Goal: Transaction & Acquisition: Purchase product/service

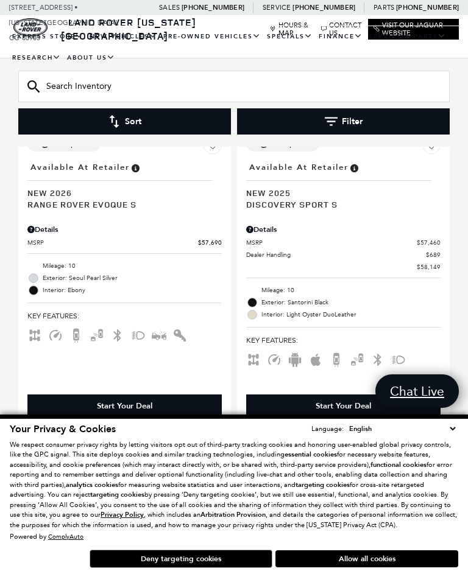
click at [225, 554] on button "Deny targeting cookies" at bounding box center [181, 559] width 183 height 18
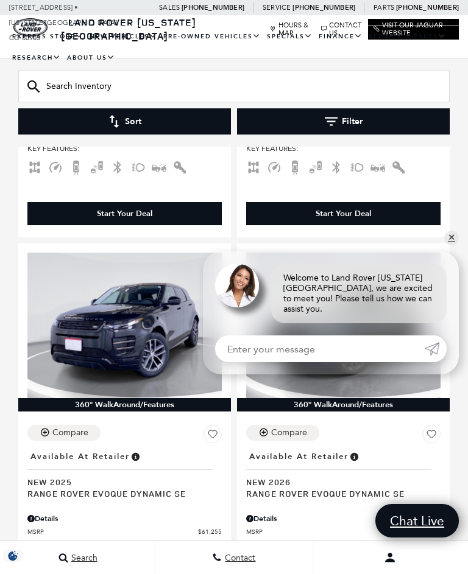
scroll to position [1048, 0]
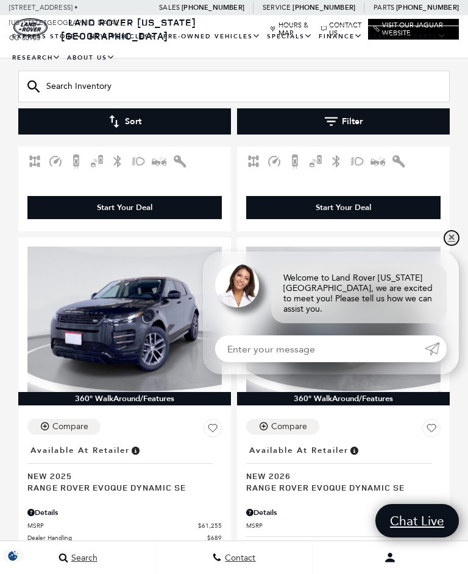
click at [450, 245] on link "✕" at bounding box center [451, 238] width 15 height 15
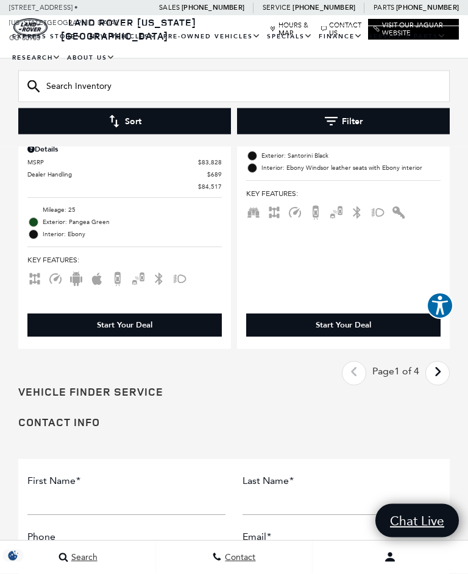
scroll to position [4764, 0]
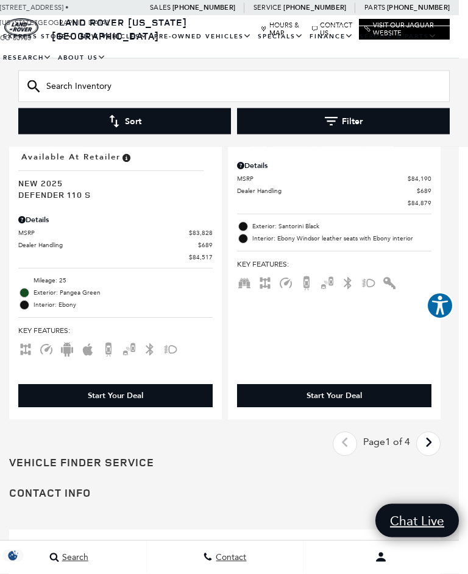
click at [431, 441] on link "Next - Page" at bounding box center [428, 444] width 26 height 21
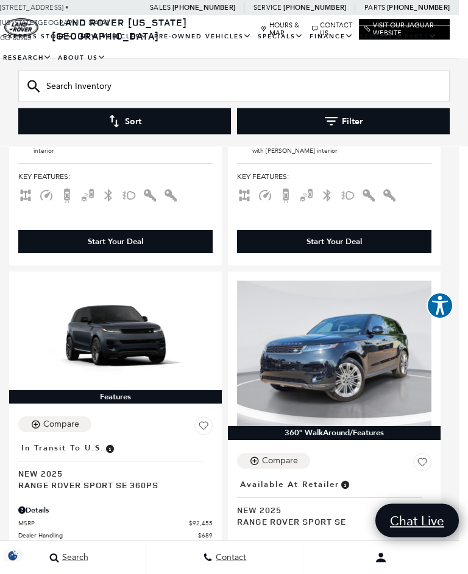
scroll to position [1940, 9]
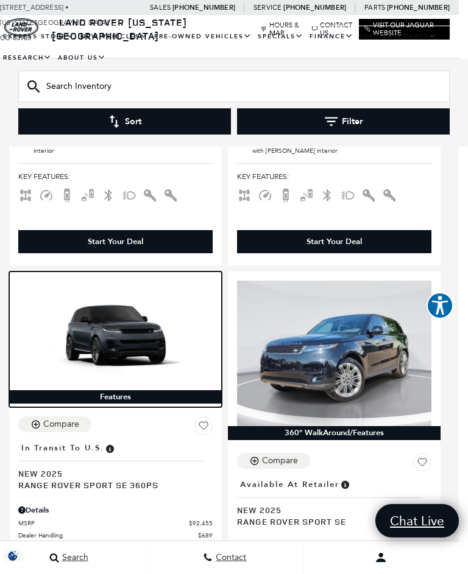
click at [97, 334] on img at bounding box center [115, 335] width 194 height 109
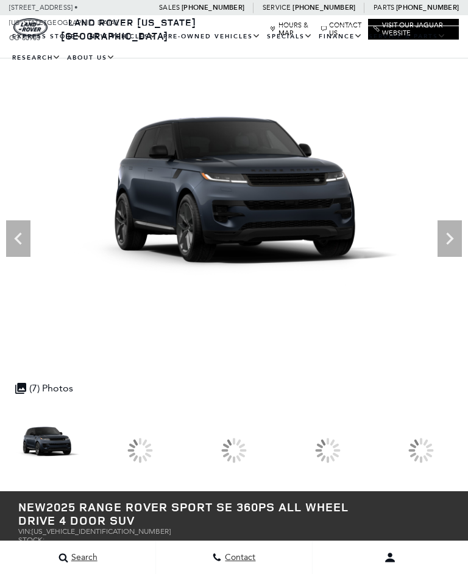
click at [450, 245] on icon at bounding box center [449, 239] width 24 height 24
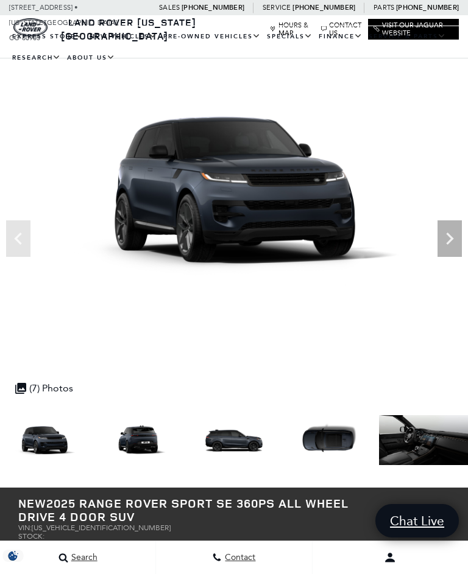
click at [449, 242] on icon "Next" at bounding box center [449, 239] width 7 height 12
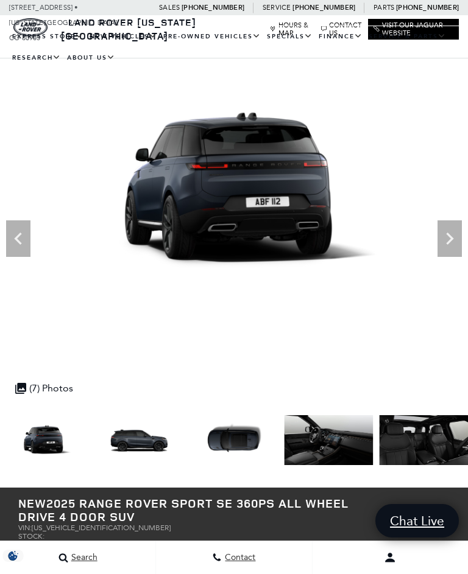
click at [451, 247] on icon "Next" at bounding box center [449, 239] width 24 height 24
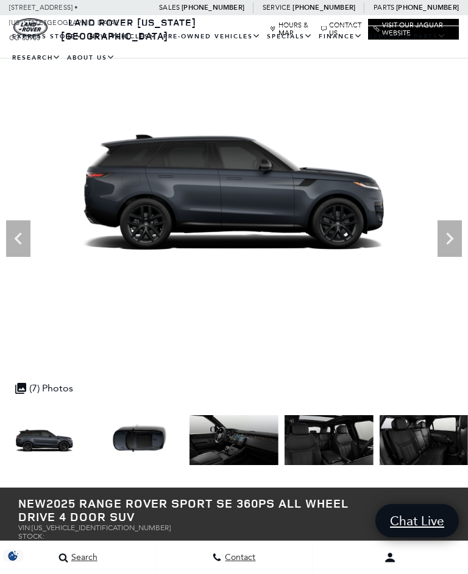
click at [453, 248] on icon "Next" at bounding box center [449, 239] width 24 height 24
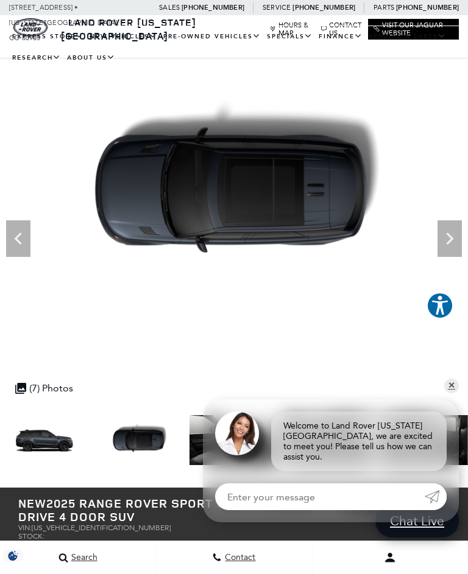
click at [451, 248] on icon "Next" at bounding box center [449, 239] width 24 height 24
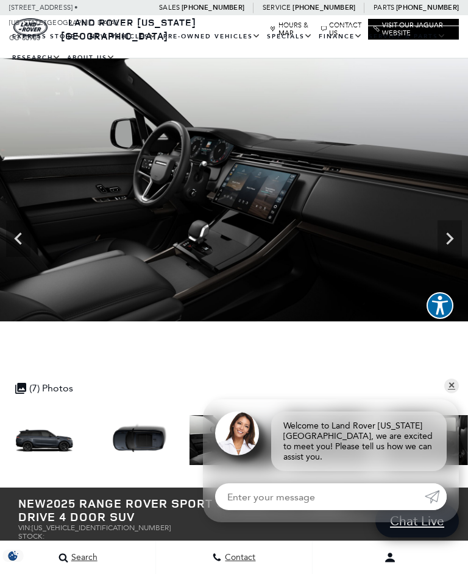
click at [450, 244] on icon "Next" at bounding box center [449, 239] width 24 height 24
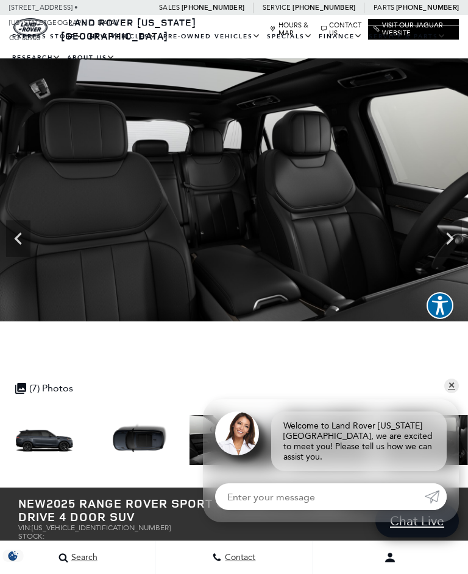
click at [448, 237] on icon "Next" at bounding box center [449, 239] width 24 height 24
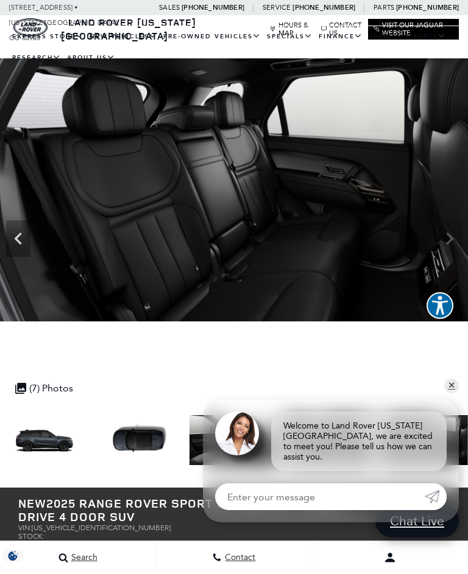
click at [451, 242] on img at bounding box center [234, 189] width 468 height 263
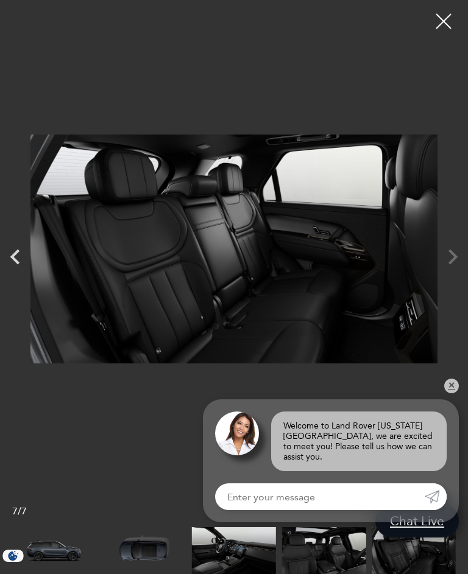
click at [450, 263] on div at bounding box center [234, 249] width 468 height 480
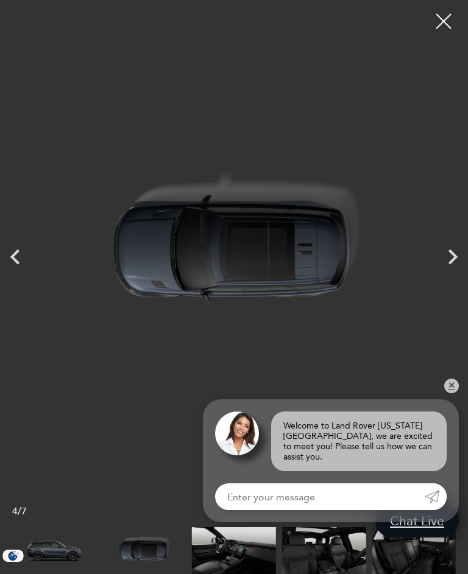
click at [451, 270] on icon "Next" at bounding box center [452, 257] width 30 height 30
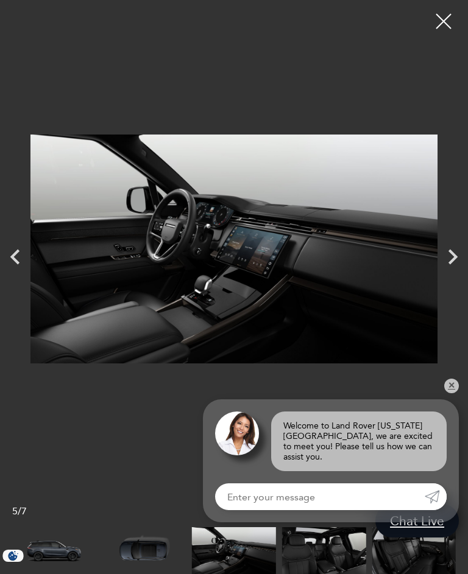
click at [445, 21] on div at bounding box center [443, 21] width 30 height 30
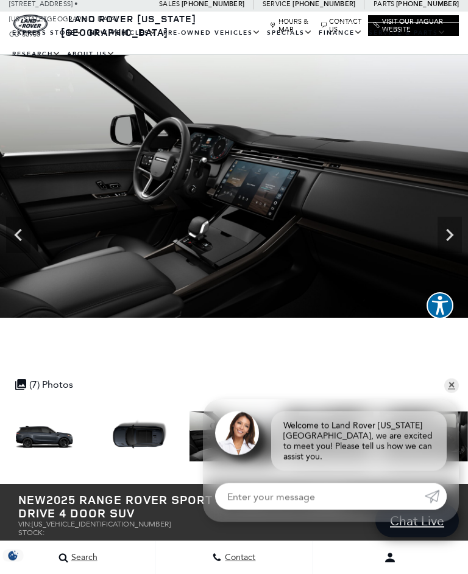
scroll to position [0, 0]
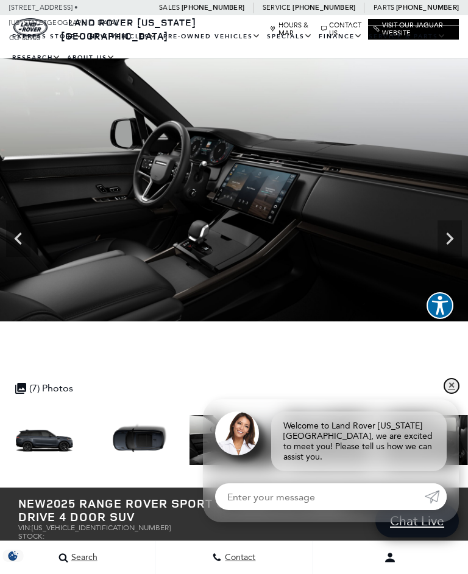
click at [454, 393] on link "✕" at bounding box center [451, 386] width 15 height 15
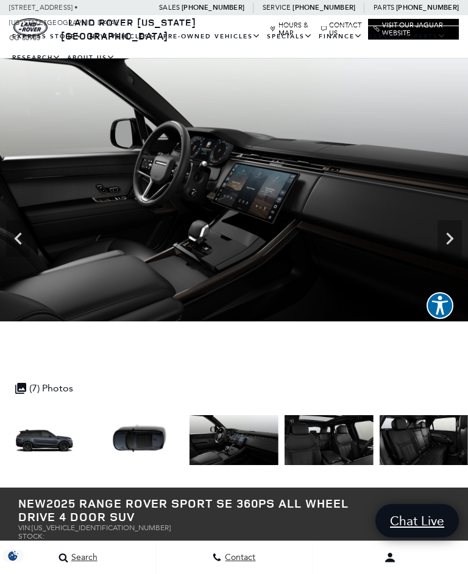
click at [41, 443] on img at bounding box center [44, 440] width 89 height 50
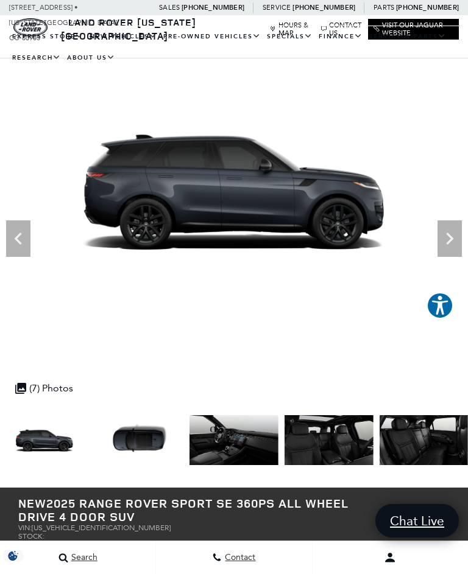
click at [12, 241] on icon "Previous" at bounding box center [18, 239] width 24 height 24
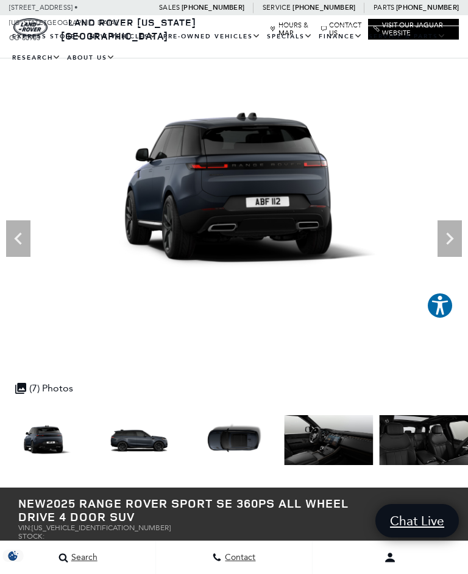
click at [217, 210] on img at bounding box center [234, 189] width 468 height 263
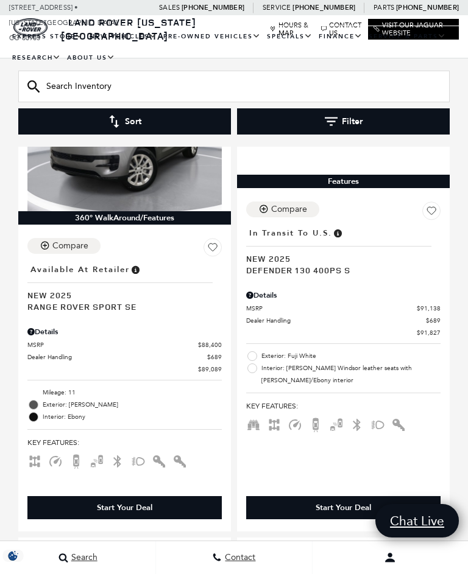
scroll to position [1246, 0]
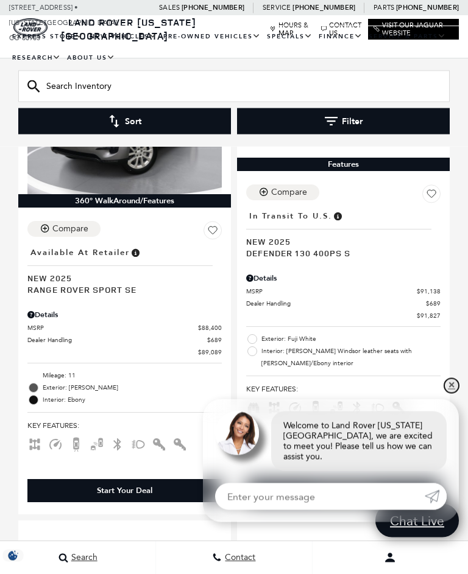
click at [452, 393] on link "✕" at bounding box center [451, 386] width 15 height 15
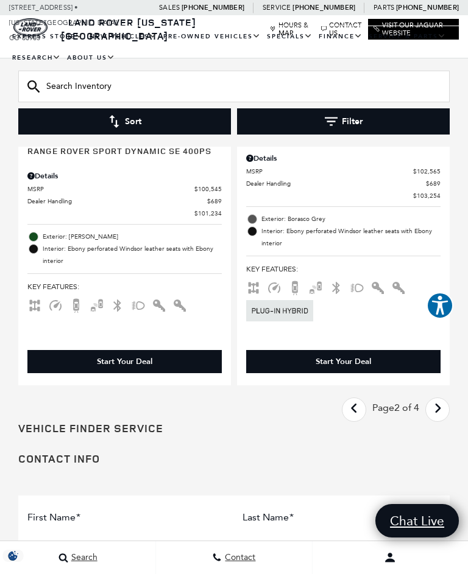
scroll to position [4675, 0]
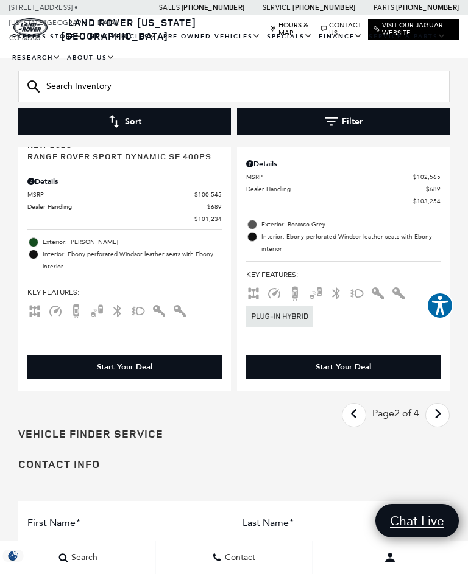
click at [442, 417] on link "Next - Page" at bounding box center [437, 414] width 26 height 21
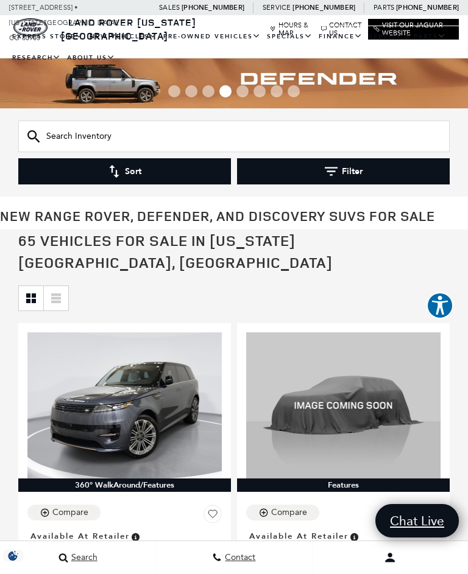
scroll to position [2, 0]
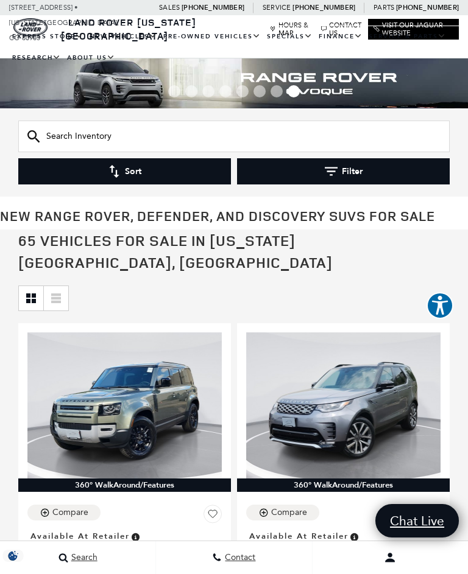
click at [0, 0] on link "View Certified Pre-Owned" at bounding box center [0, 0] width 0 height 0
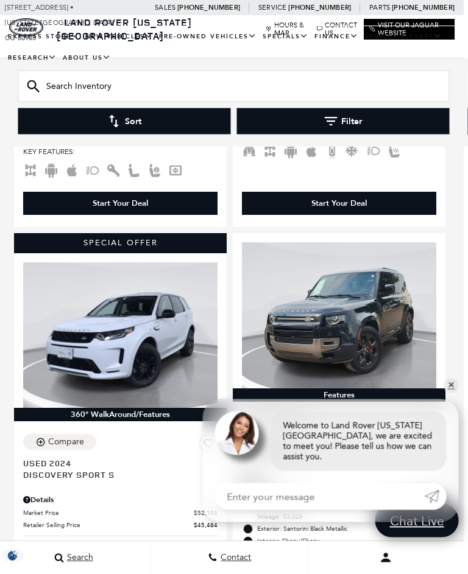
scroll to position [940, 4]
click at [448, 393] on link "✕" at bounding box center [451, 386] width 15 height 15
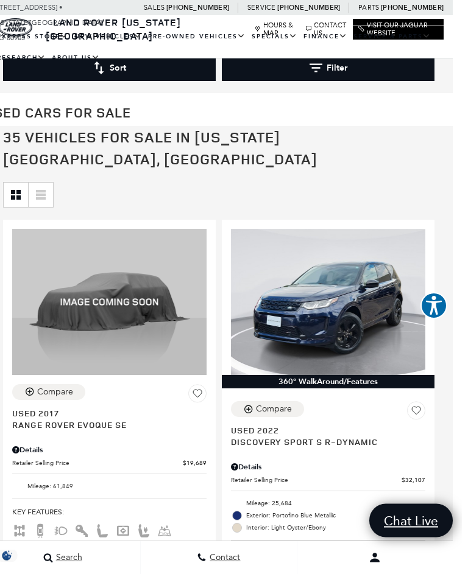
scroll to position [0, 9]
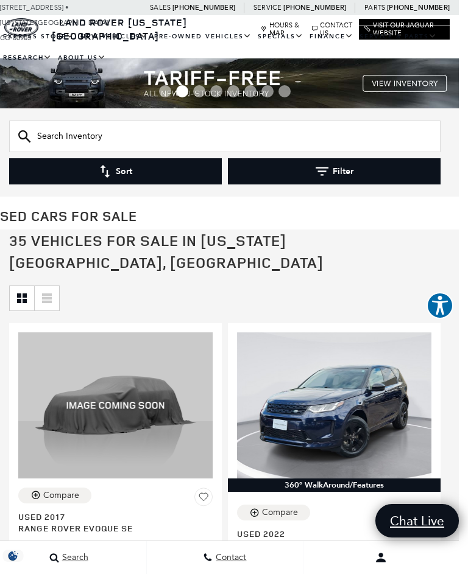
click at [0, 0] on link "Certified Pre-Owned Offers" at bounding box center [0, 0] width 0 height 0
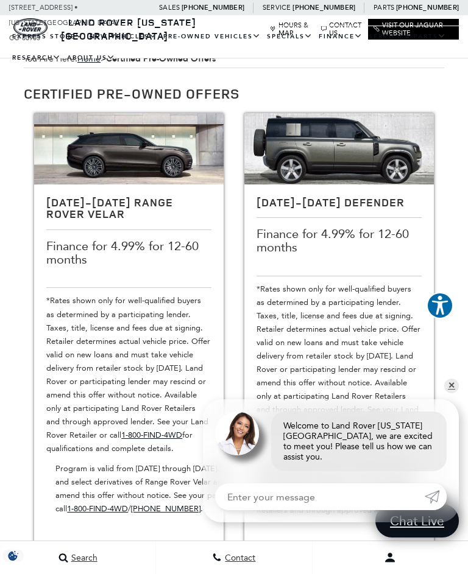
scroll to position [32, 0]
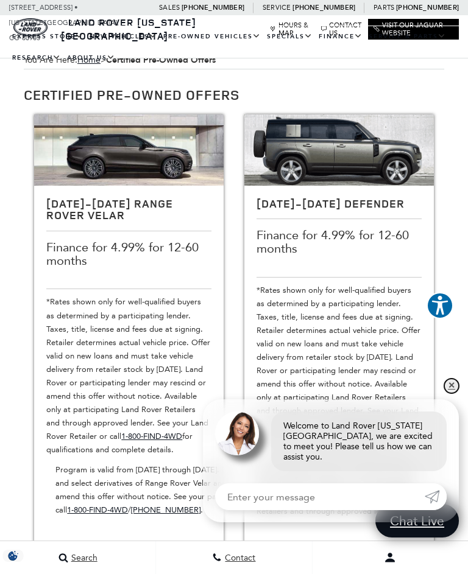
click at [453, 393] on link "✕" at bounding box center [451, 386] width 15 height 15
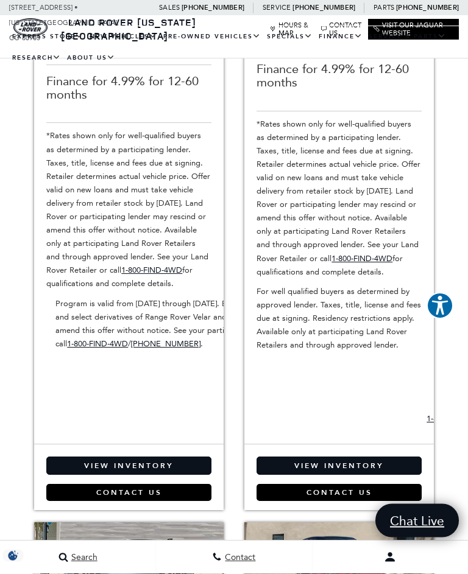
scroll to position [197, 0]
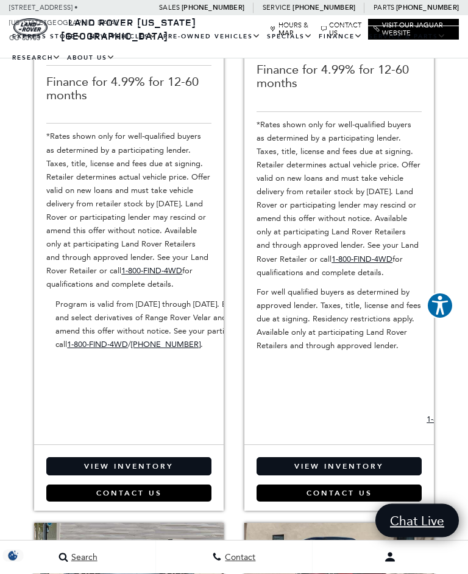
click at [365, 469] on link "View Inventory" at bounding box center [338, 467] width 165 height 18
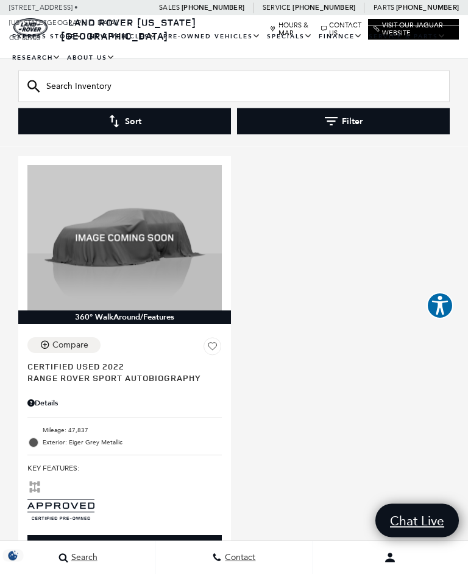
scroll to position [186, 0]
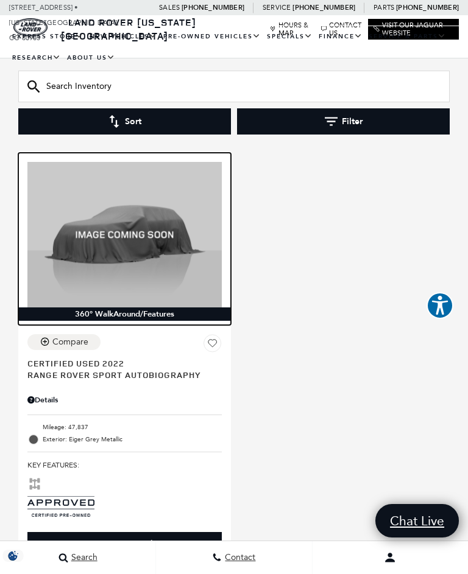
click at [90, 268] on img at bounding box center [124, 235] width 194 height 146
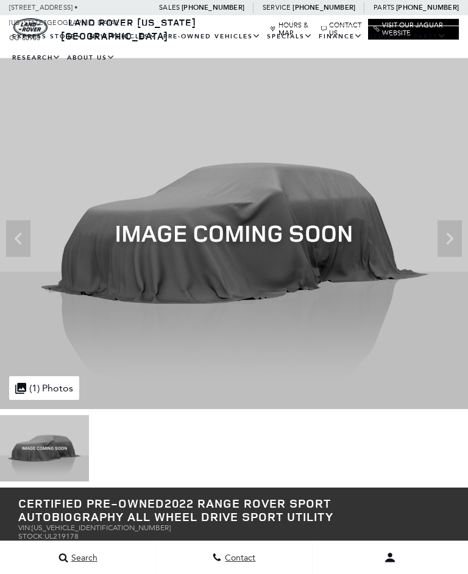
click at [447, 249] on img at bounding box center [234, 233] width 468 height 351
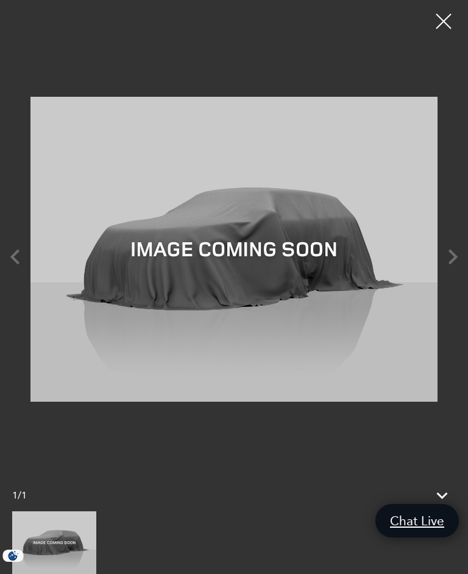
click at [437, 22] on div at bounding box center [443, 21] width 30 height 30
